Goal: Information Seeking & Learning: Learn about a topic

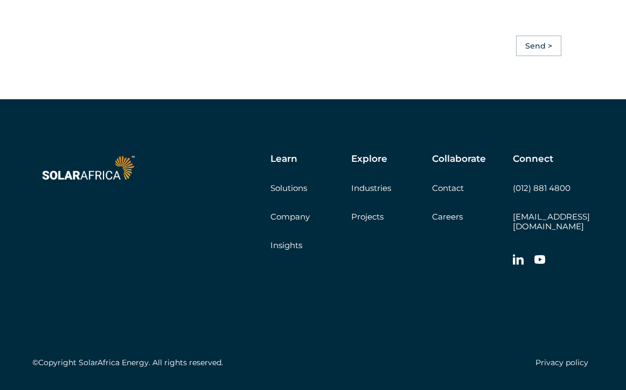
scroll to position [2502, 0]
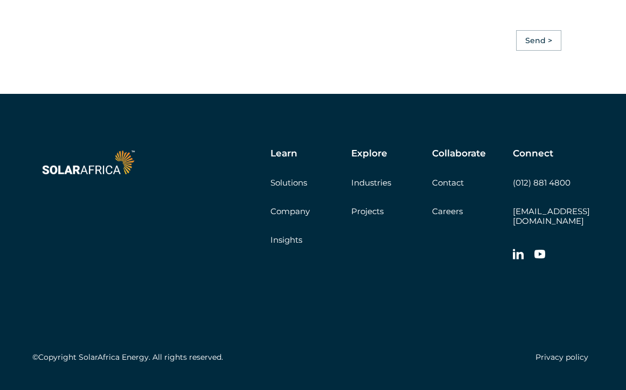
click at [282, 177] on link "Solutions" at bounding box center [288, 182] width 37 height 10
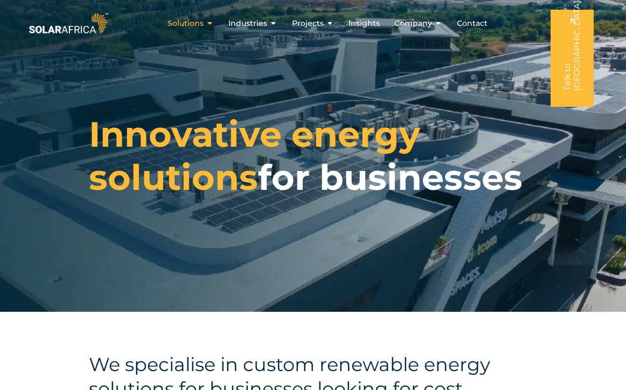
click at [204, 23] on span "Solutions" at bounding box center [186, 23] width 36 height 11
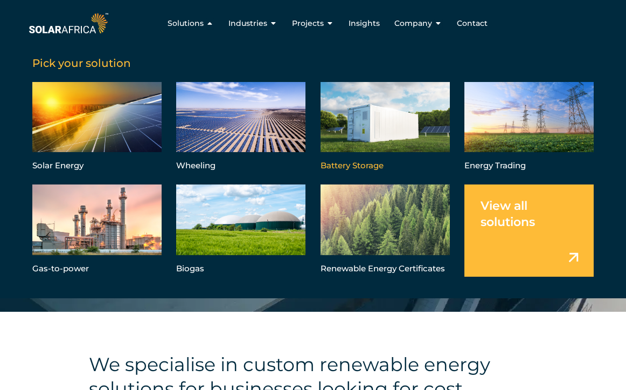
click at [396, 109] on link "Menu" at bounding box center [385, 128] width 129 height 92
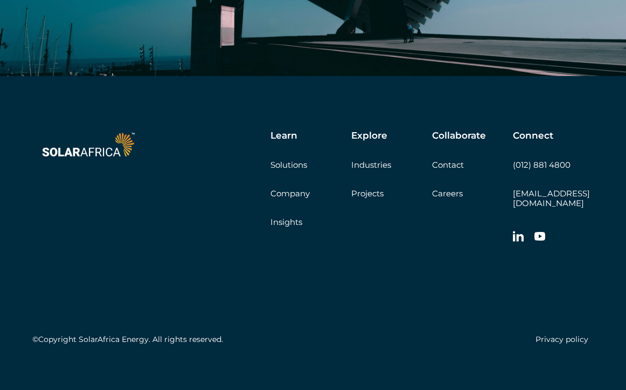
scroll to position [3143, 0]
